Goal: Connect with others: Connect with other users

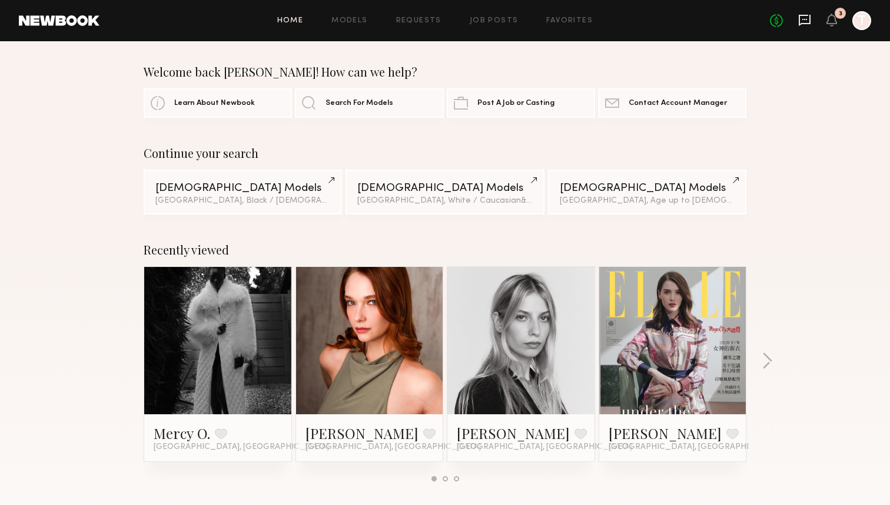
click at [800, 21] on icon at bounding box center [805, 20] width 12 height 11
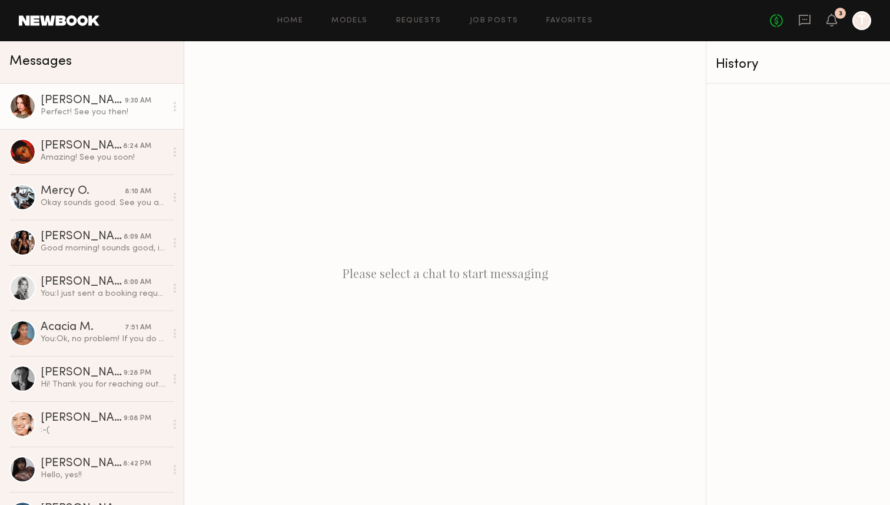
click at [77, 105] on div "Katie F." at bounding box center [83, 101] width 84 height 12
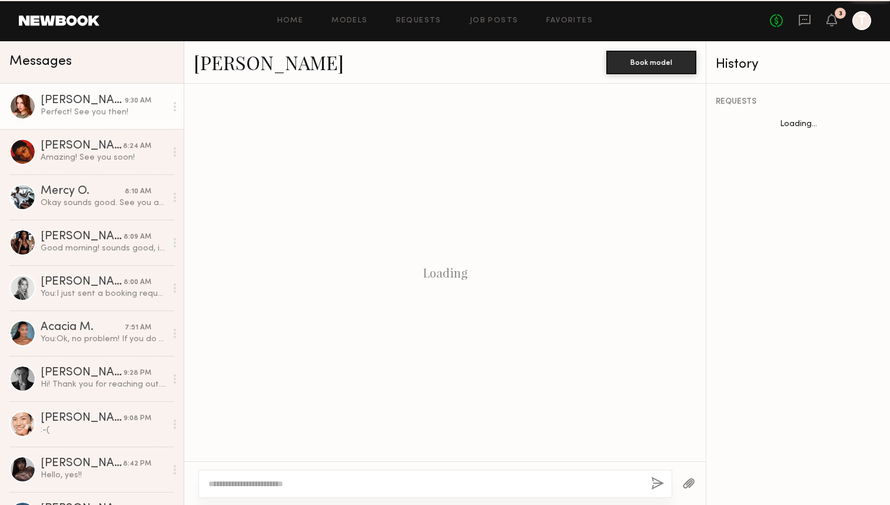
scroll to position [608, 0]
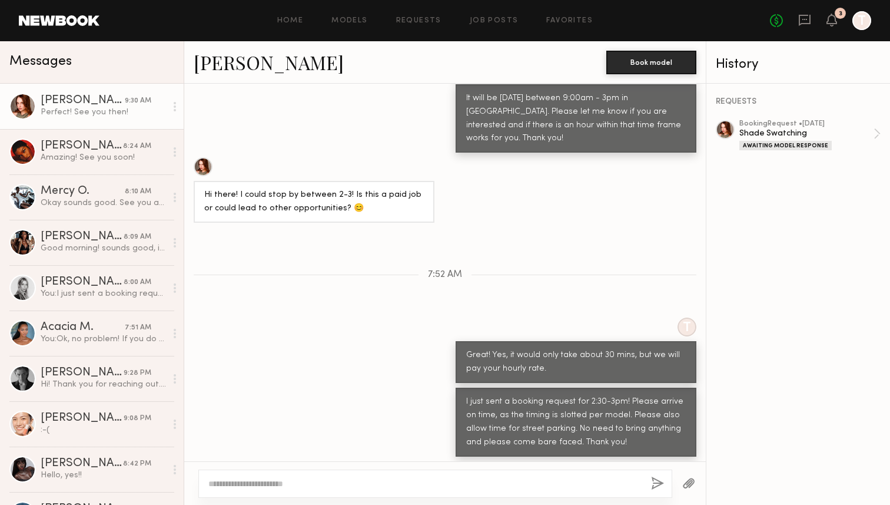
click at [230, 68] on link "Katie F." at bounding box center [269, 61] width 150 height 25
click at [82, 248] on div "Good morning! sounds good, ill see you at 1:30" at bounding box center [103, 248] width 125 height 11
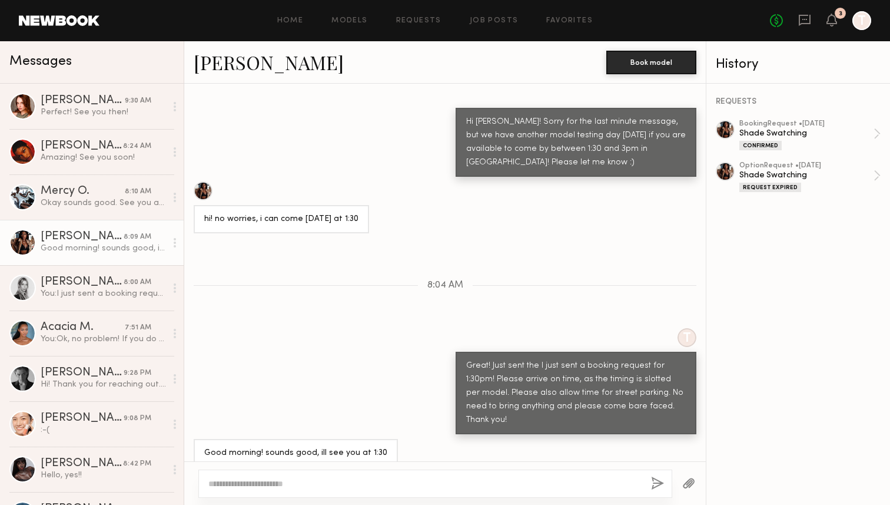
scroll to position [876, 0]
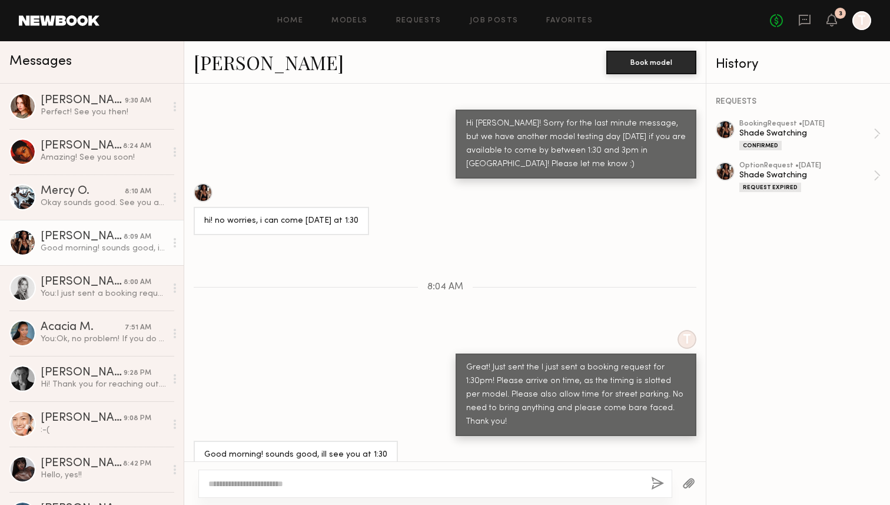
click at [240, 65] on link "nafia m." at bounding box center [269, 61] width 150 height 25
click at [72, 267] on link "Veronika M. 8:00 AM You: I just sent a booking request for 2pm-2:30pm! Please a…" at bounding box center [92, 287] width 184 height 45
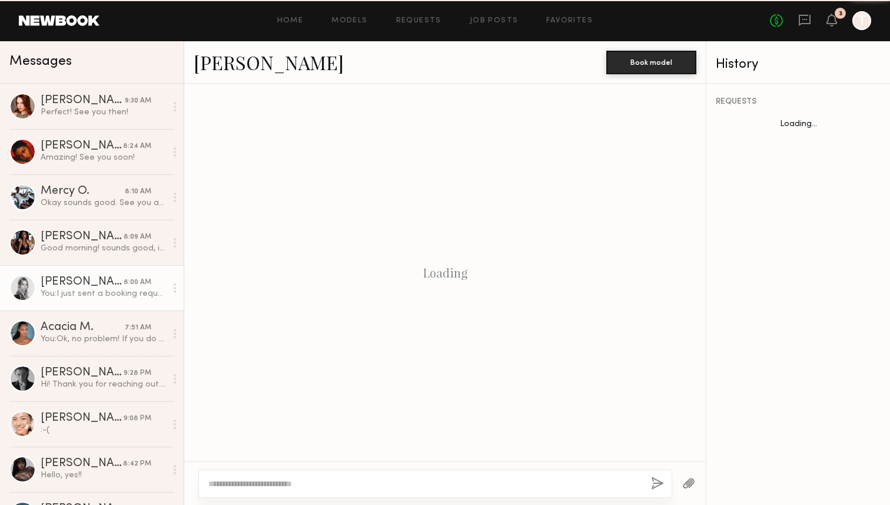
scroll to position [602, 0]
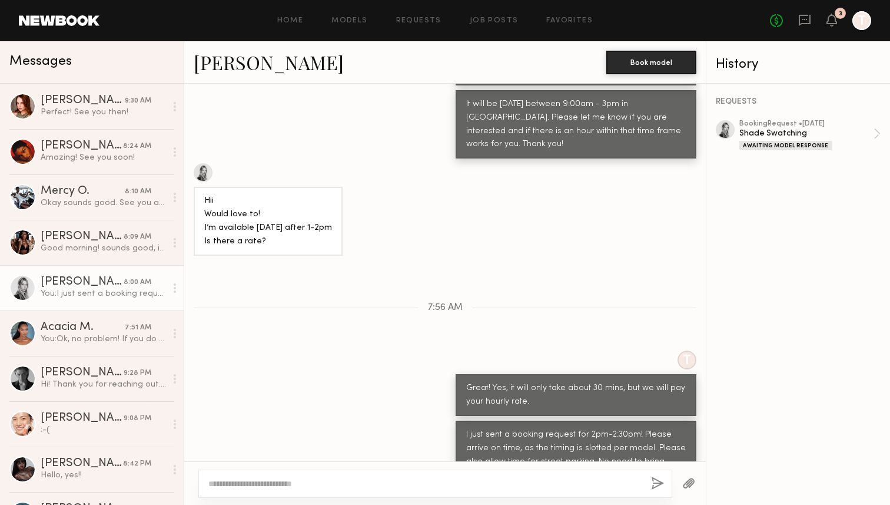
click at [253, 80] on div "Veronika M. Book model" at bounding box center [445, 62] width 522 height 42
click at [253, 70] on link "Veronika M." at bounding box center [269, 61] width 150 height 25
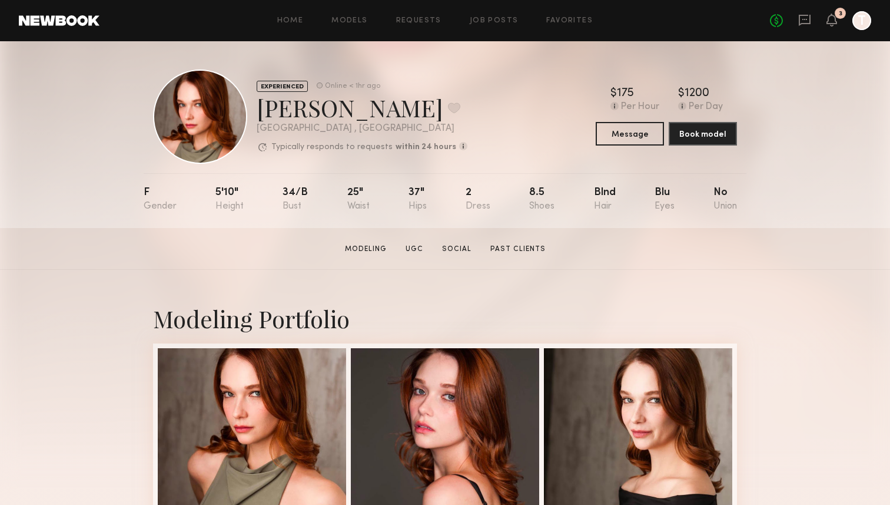
click at [470, 104] on div "EXPERIENCED Online < 1hr ago [PERSON_NAME] Favorite [GEOGRAPHIC_DATA] , [GEOGRA…" at bounding box center [445, 116] width 584 height 94
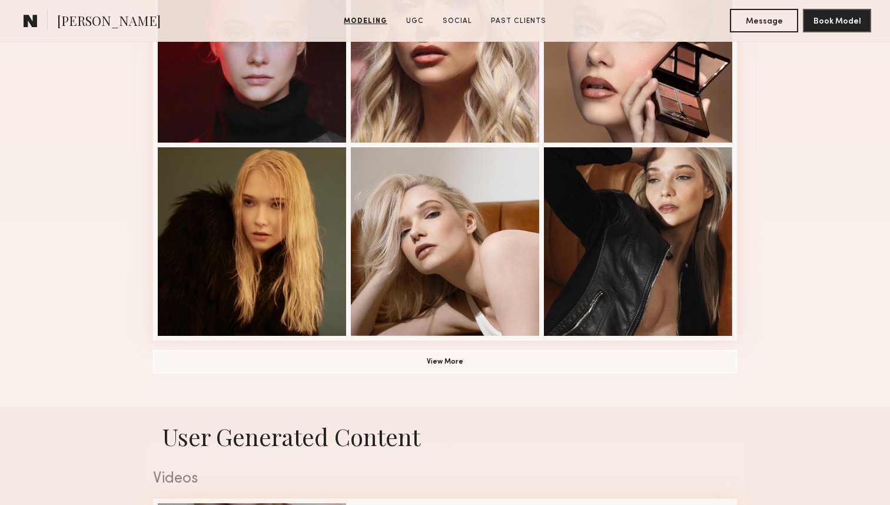
scroll to position [801, 0]
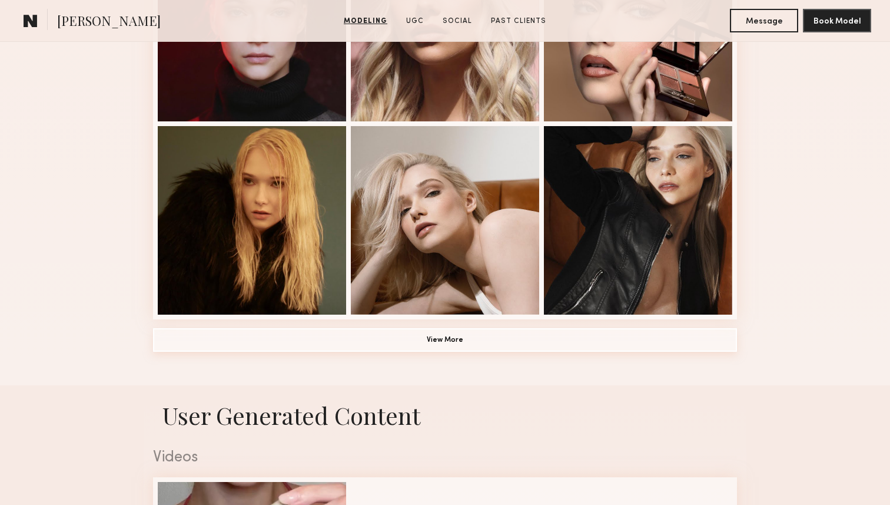
click at [447, 338] on button "View More" at bounding box center [445, 340] width 584 height 24
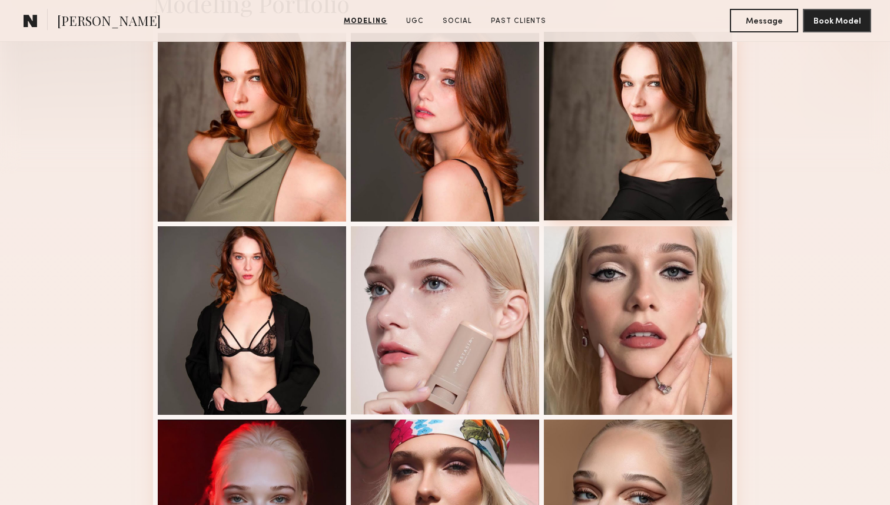
scroll to position [314, 0]
click at [661, 136] on div at bounding box center [638, 126] width 188 height 188
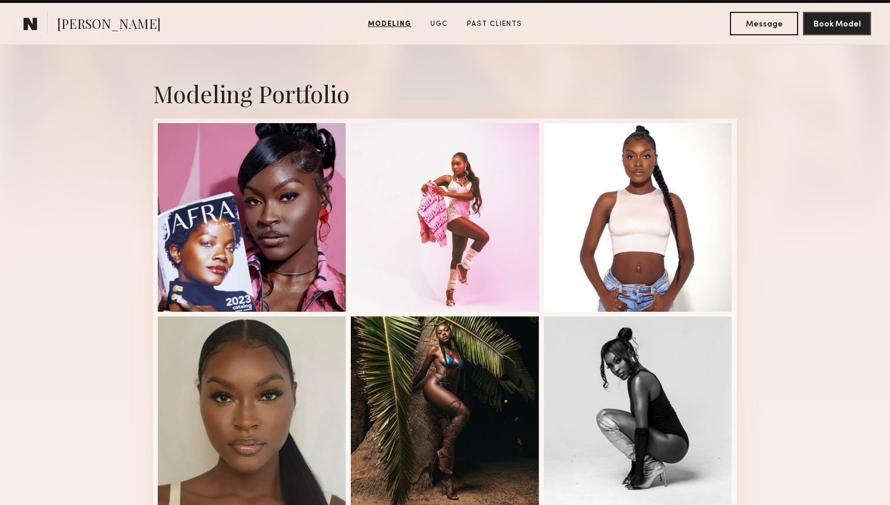
scroll to position [254, 0]
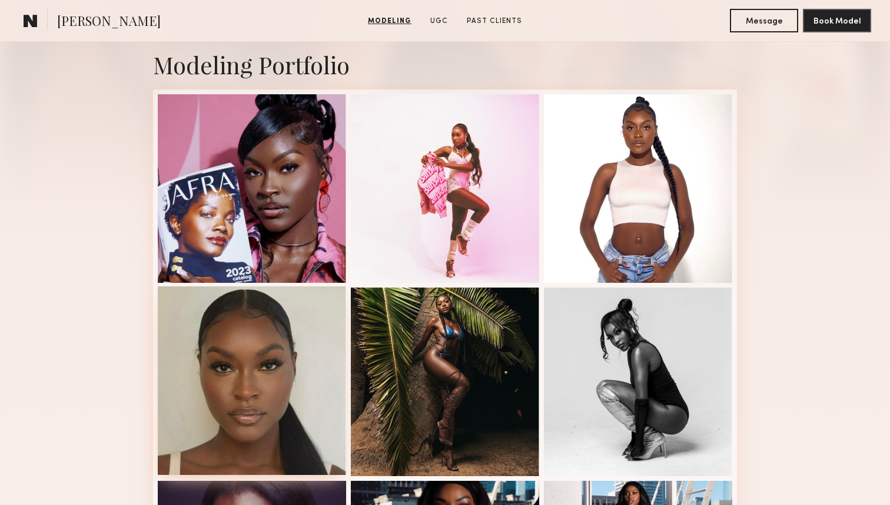
click at [311, 356] on div at bounding box center [252, 380] width 188 height 188
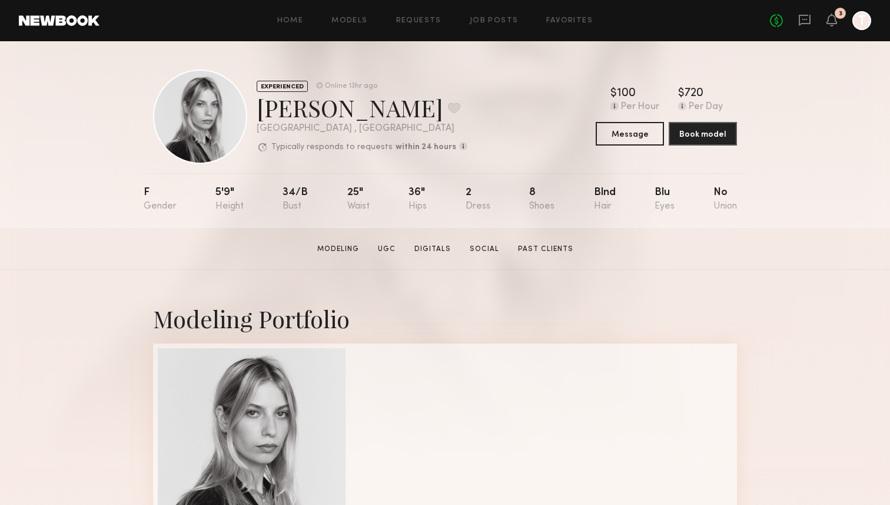
click at [41, 174] on div "EXPERIENCED Online 13hr ago Veronika M. Favorite Los Angeles , CA Typically res…" at bounding box center [445, 134] width 890 height 187
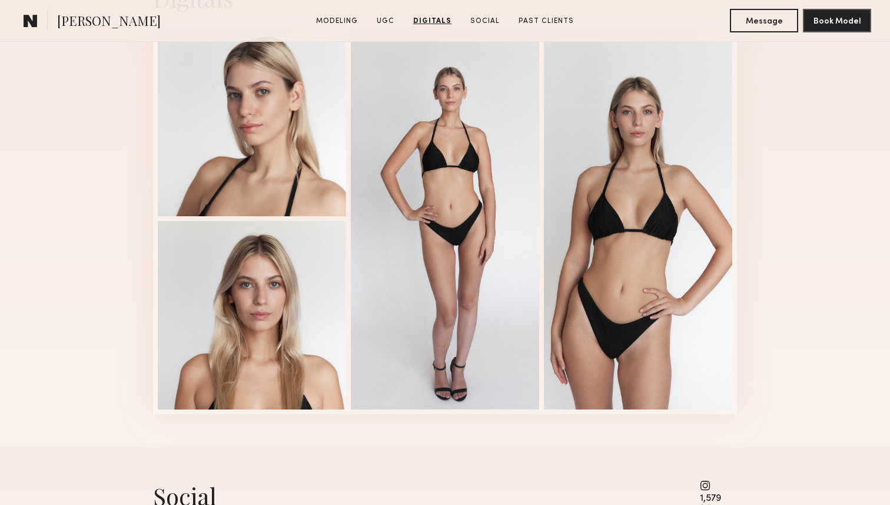
scroll to position [1580, 0]
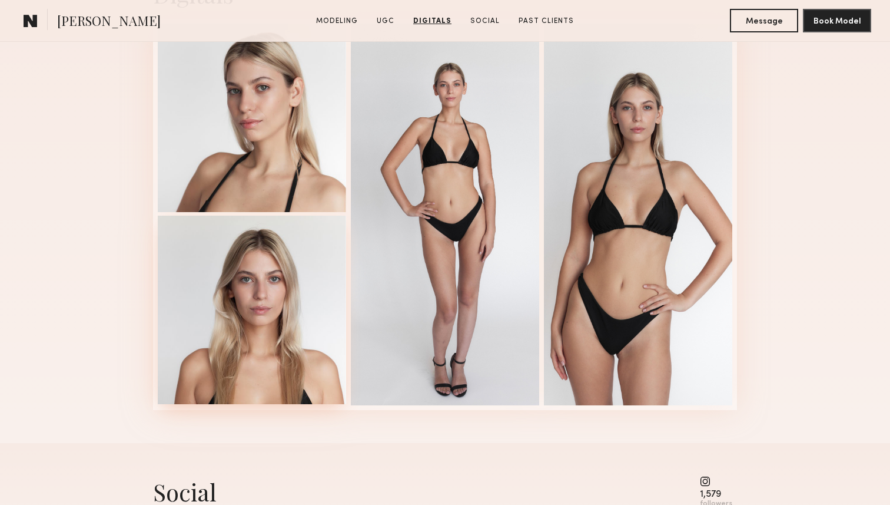
click at [257, 314] on div at bounding box center [252, 309] width 188 height 188
